Goal: Check status: Check status

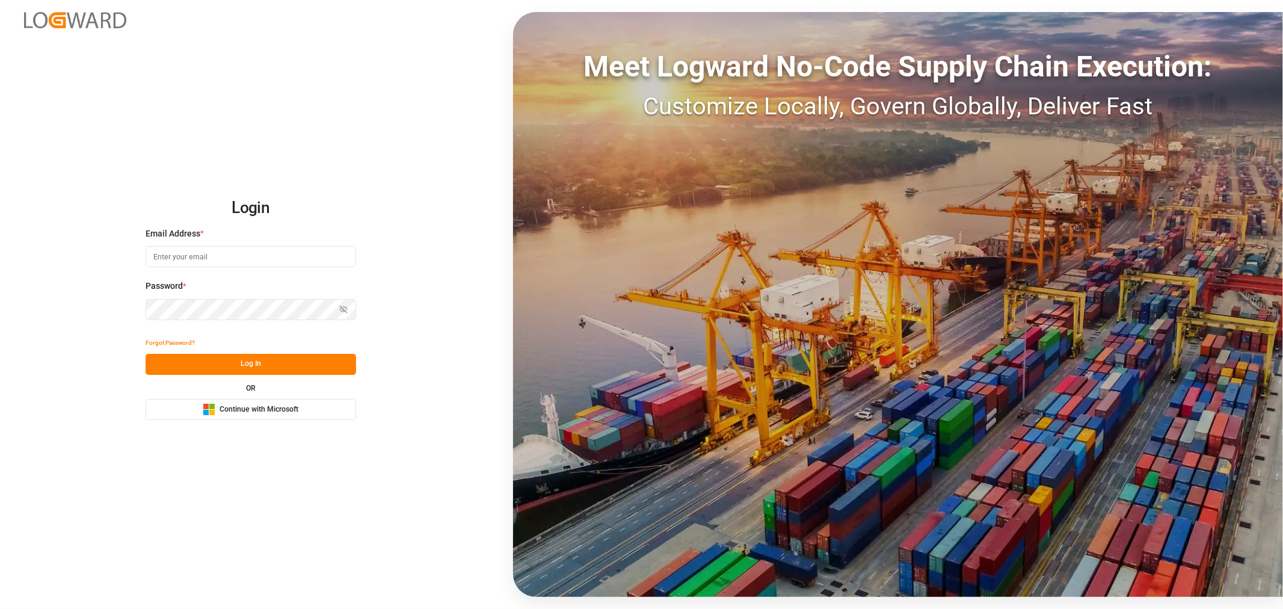
click at [189, 261] on input at bounding box center [251, 256] width 210 height 21
click at [247, 407] on span "Continue with Microsoft" at bounding box center [259, 409] width 79 height 11
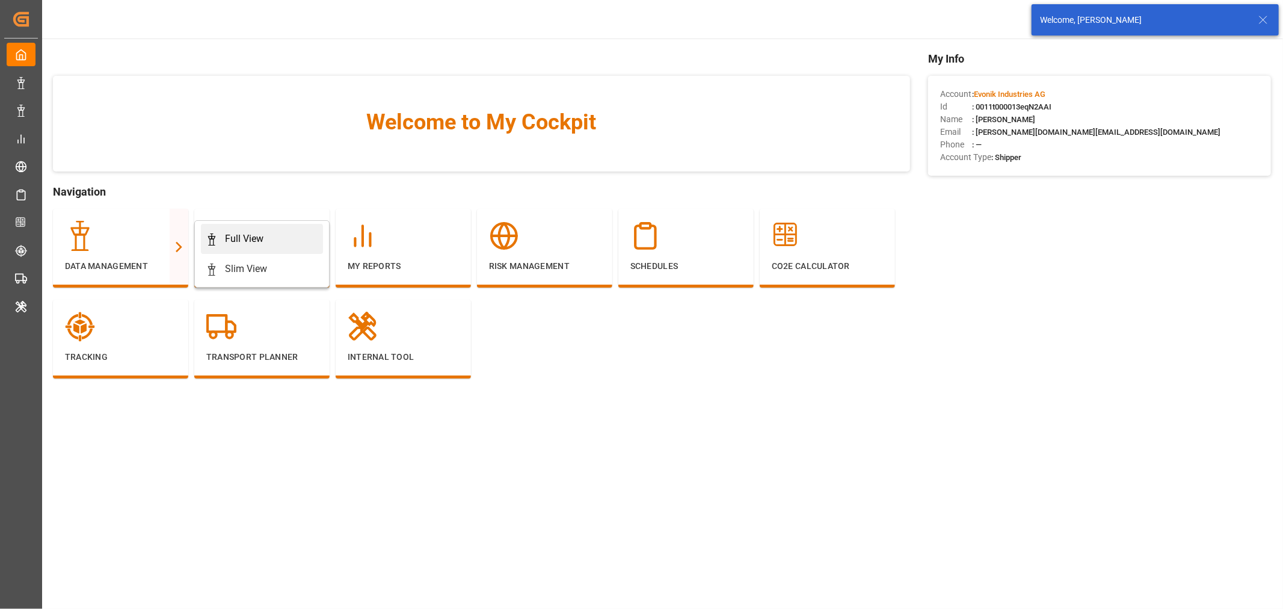
click at [226, 238] on div "Full View" at bounding box center [244, 239] width 38 height 14
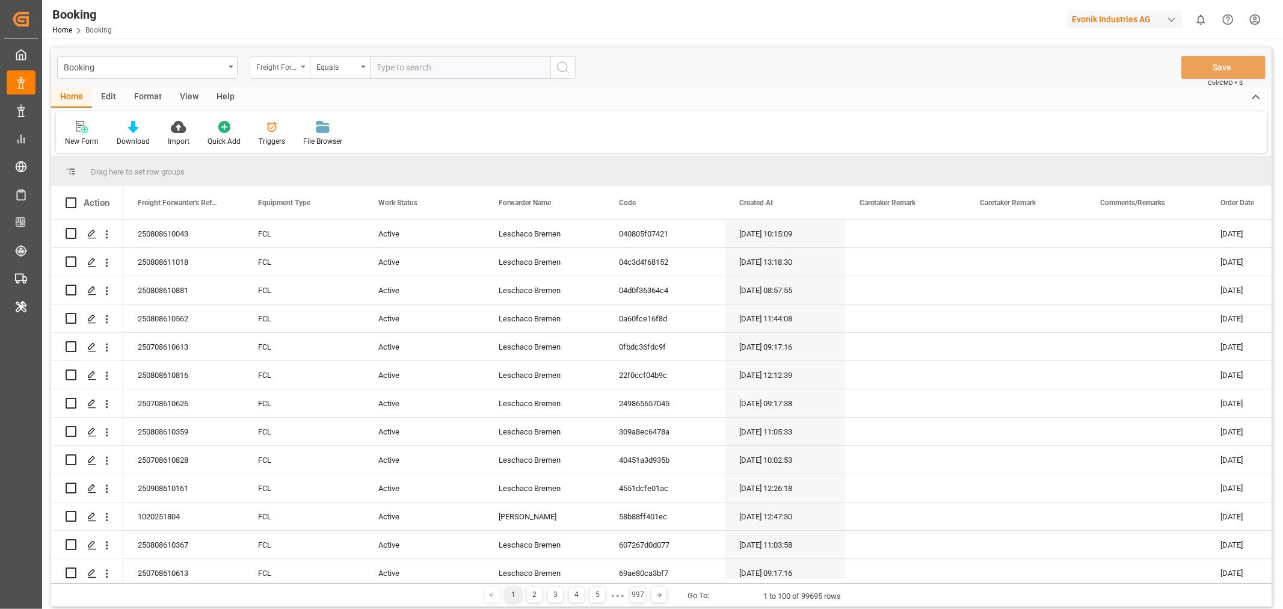
click at [306, 69] on div "Freight Forwarder's Reference No." at bounding box center [280, 67] width 60 height 23
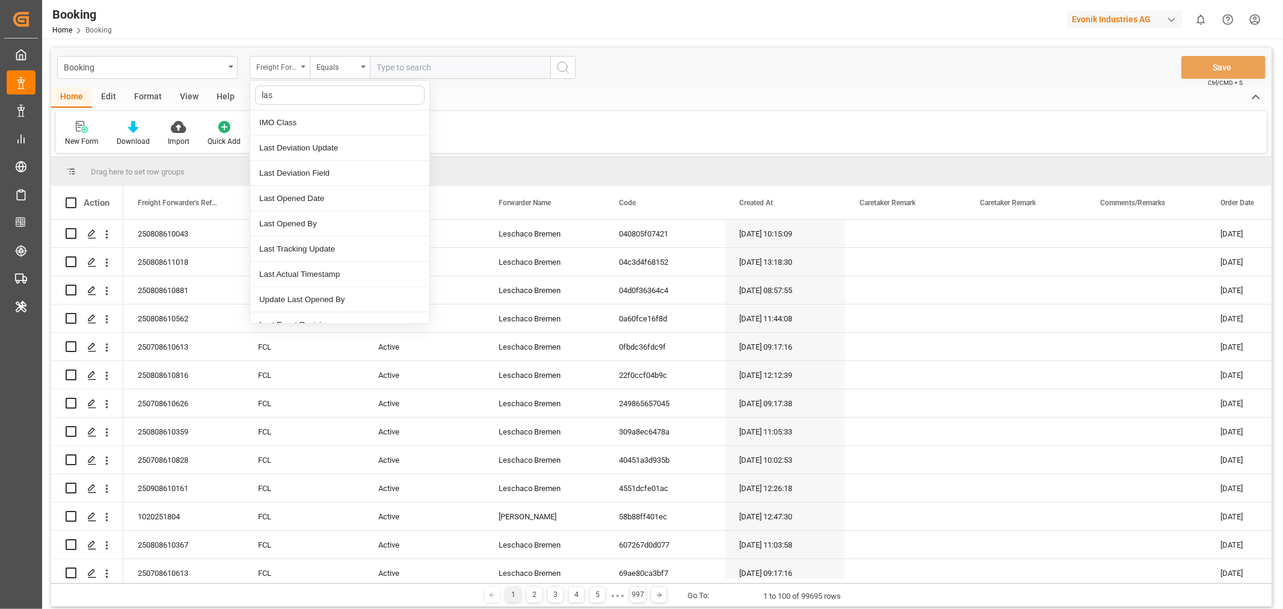
type input "last"
click at [325, 176] on div "Last Opened Date" at bounding box center [339, 173] width 179 height 25
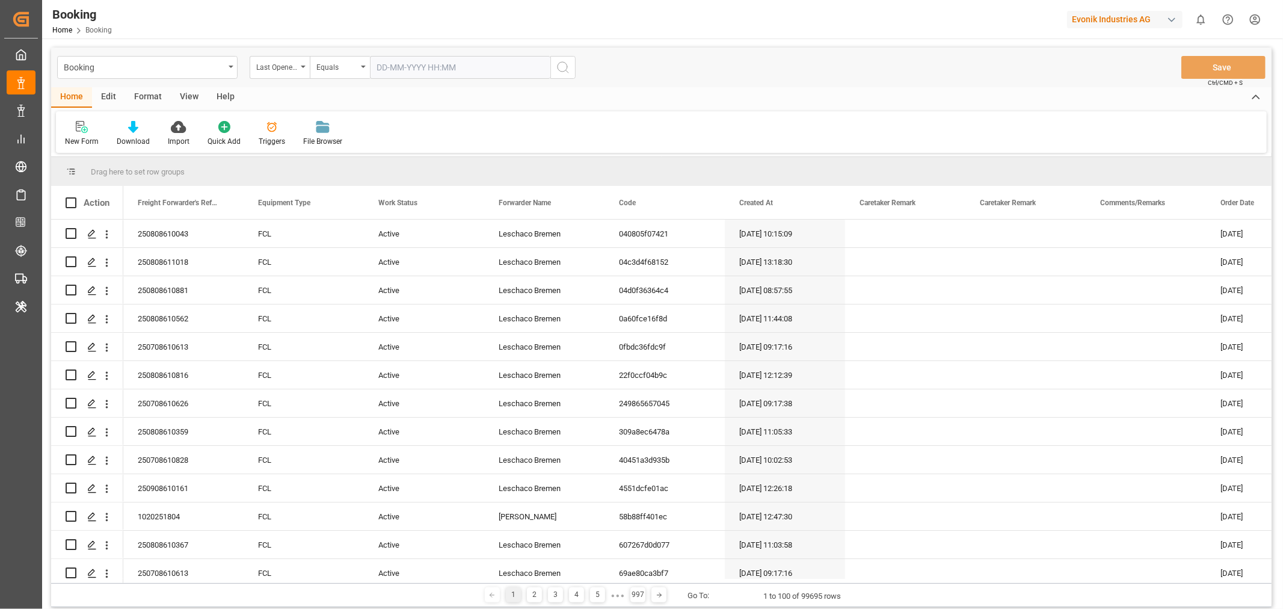
click at [398, 64] on input "text" at bounding box center [460, 67] width 180 height 23
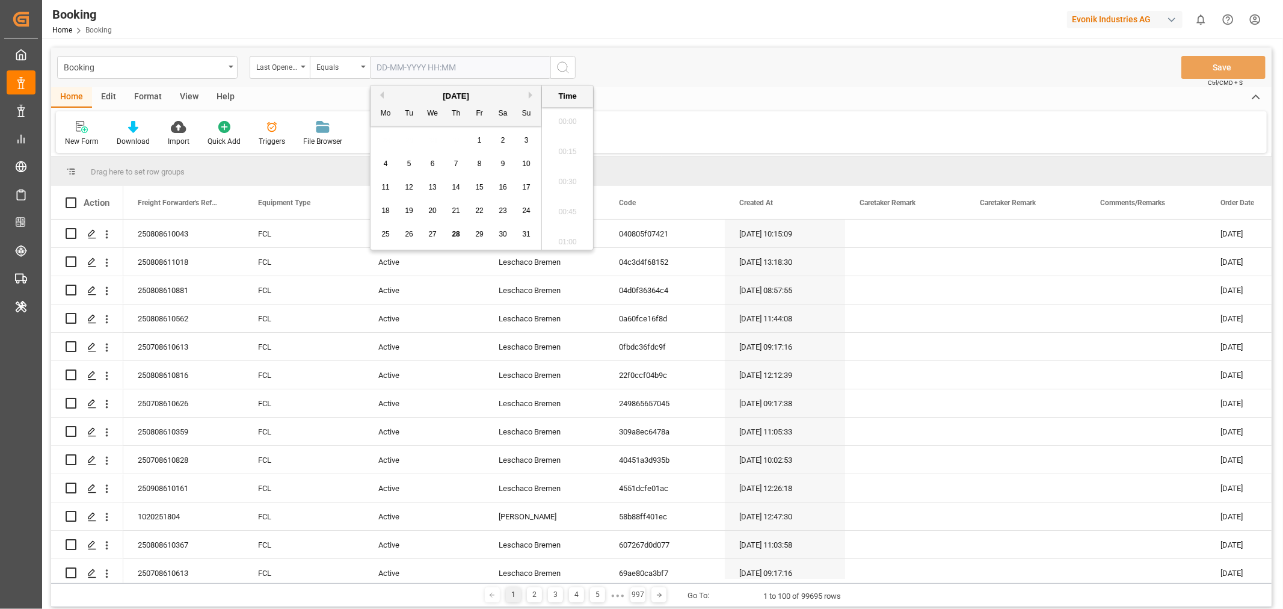
scroll to position [2259, 0]
click at [453, 236] on span "28" at bounding box center [456, 234] width 8 height 8
type input "[DATE] 00:00"
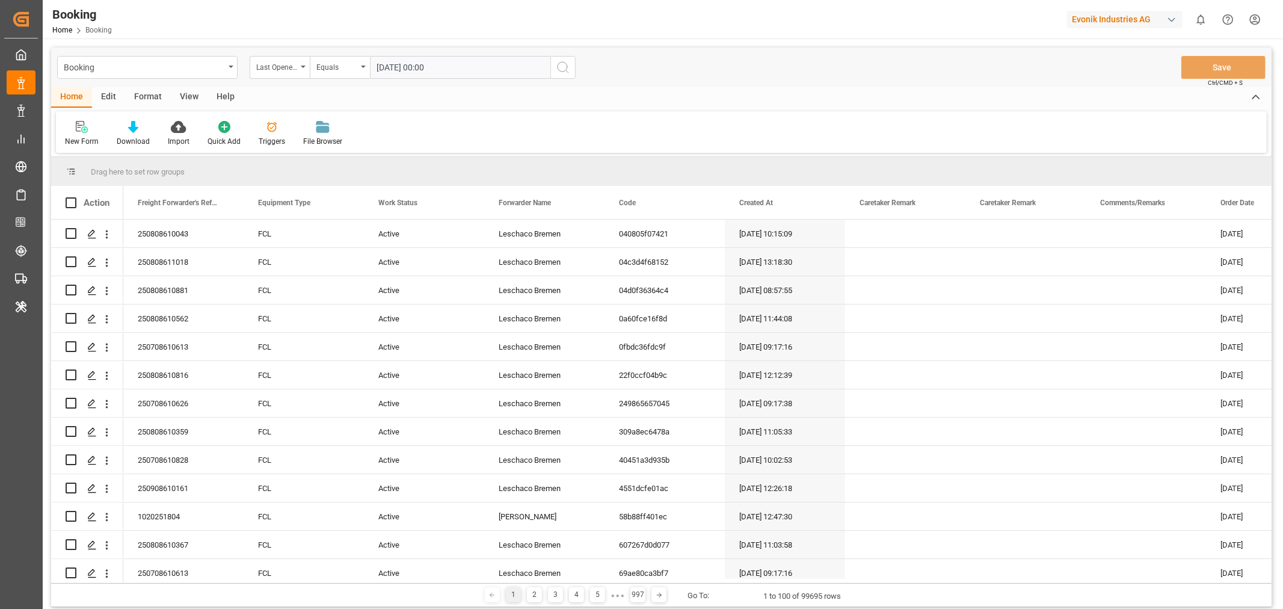
click at [566, 73] on icon "search button" at bounding box center [563, 67] width 14 height 14
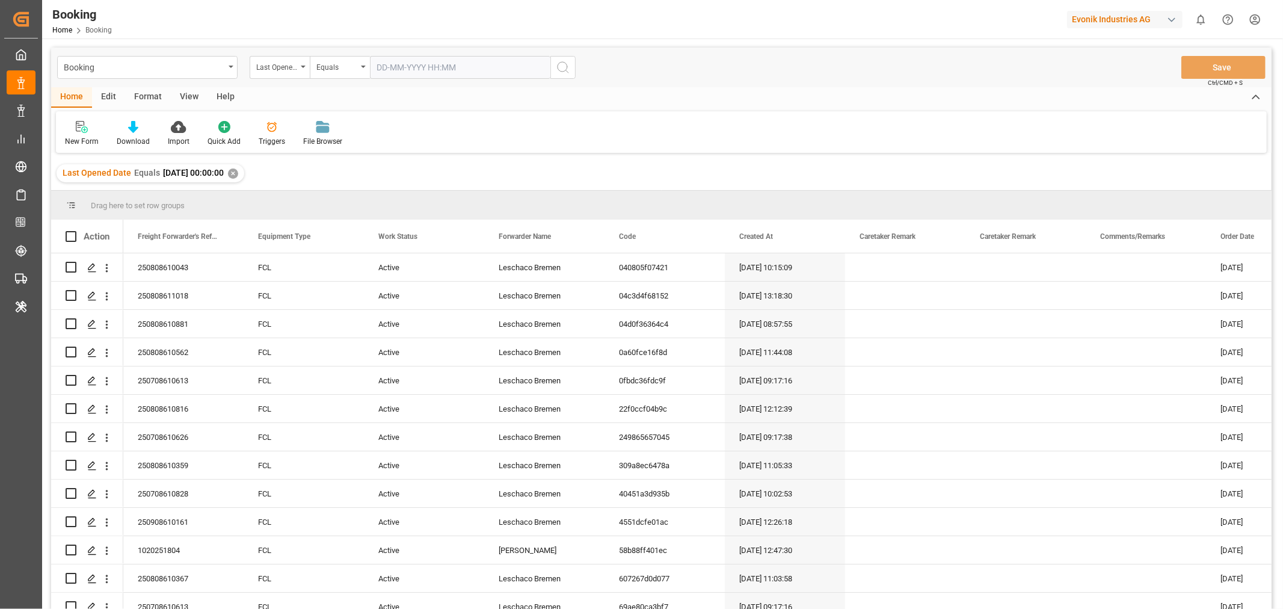
click at [188, 94] on div "View" at bounding box center [189, 97] width 37 height 20
click at [89, 135] on div "Default" at bounding box center [76, 133] width 41 height 26
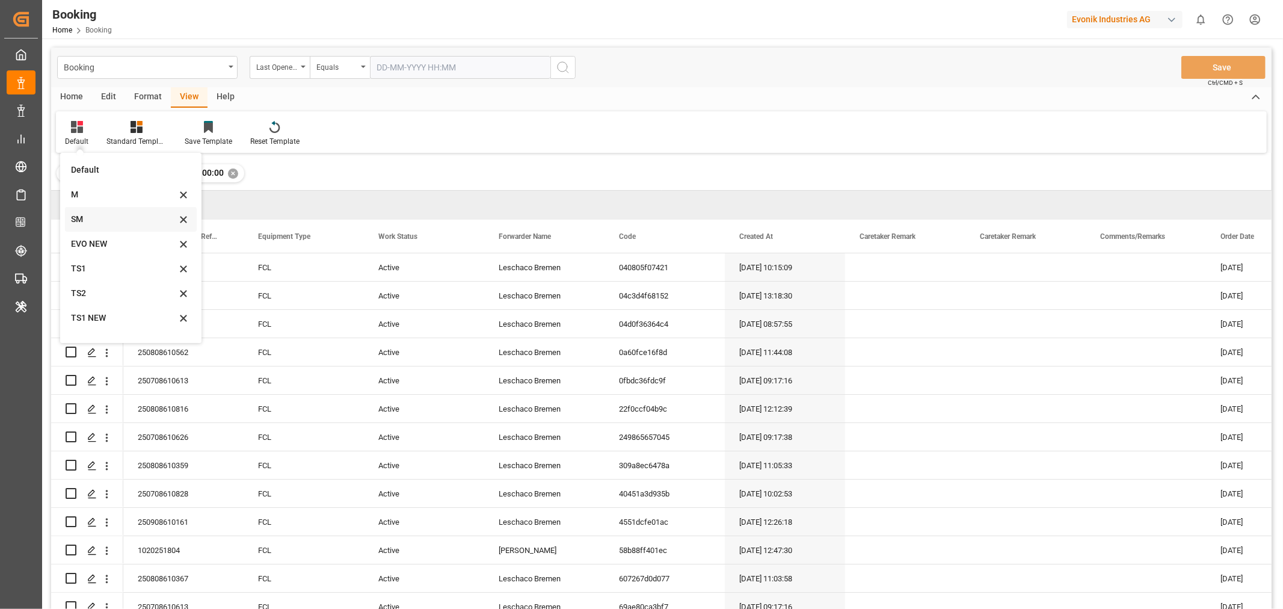
click at [97, 215] on div "SM" at bounding box center [123, 219] width 105 height 13
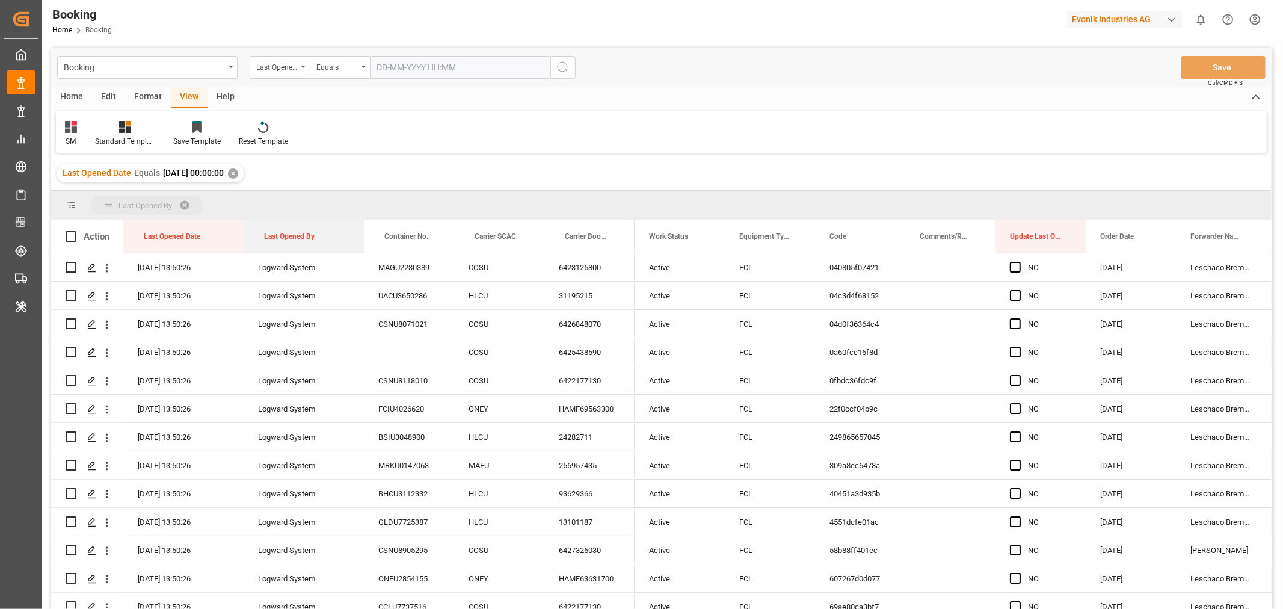
drag, startPoint x: 293, startPoint y: 233, endPoint x: 318, endPoint y: 202, distance: 39.5
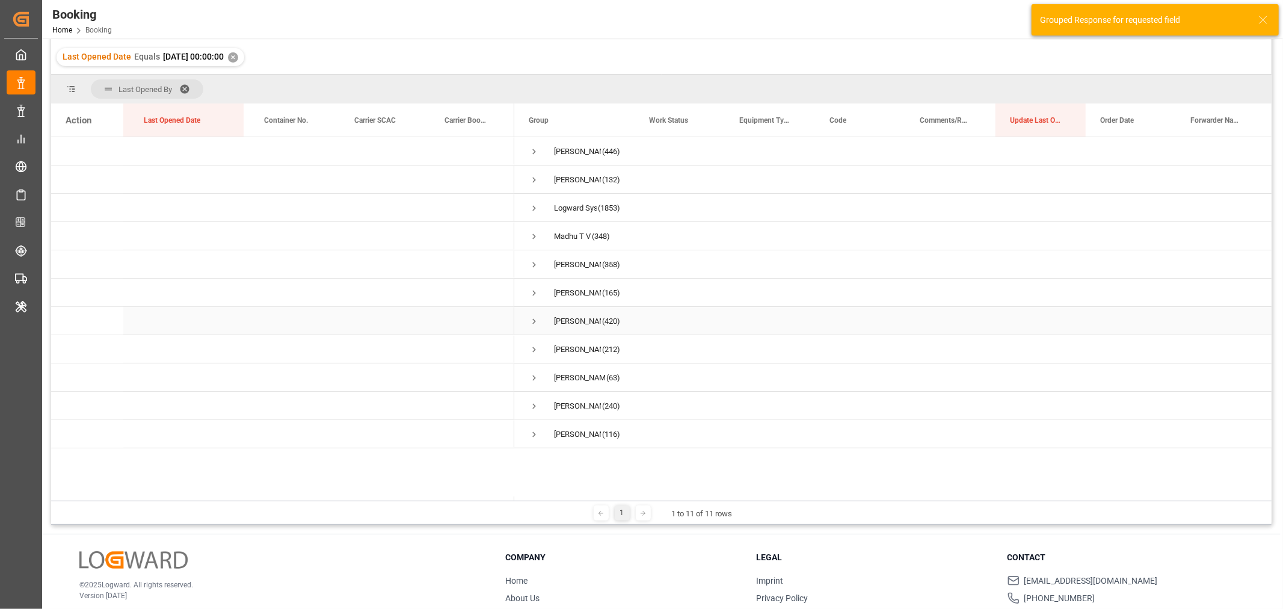
scroll to position [44, 0]
